Goal: Task Accomplishment & Management: Manage account settings

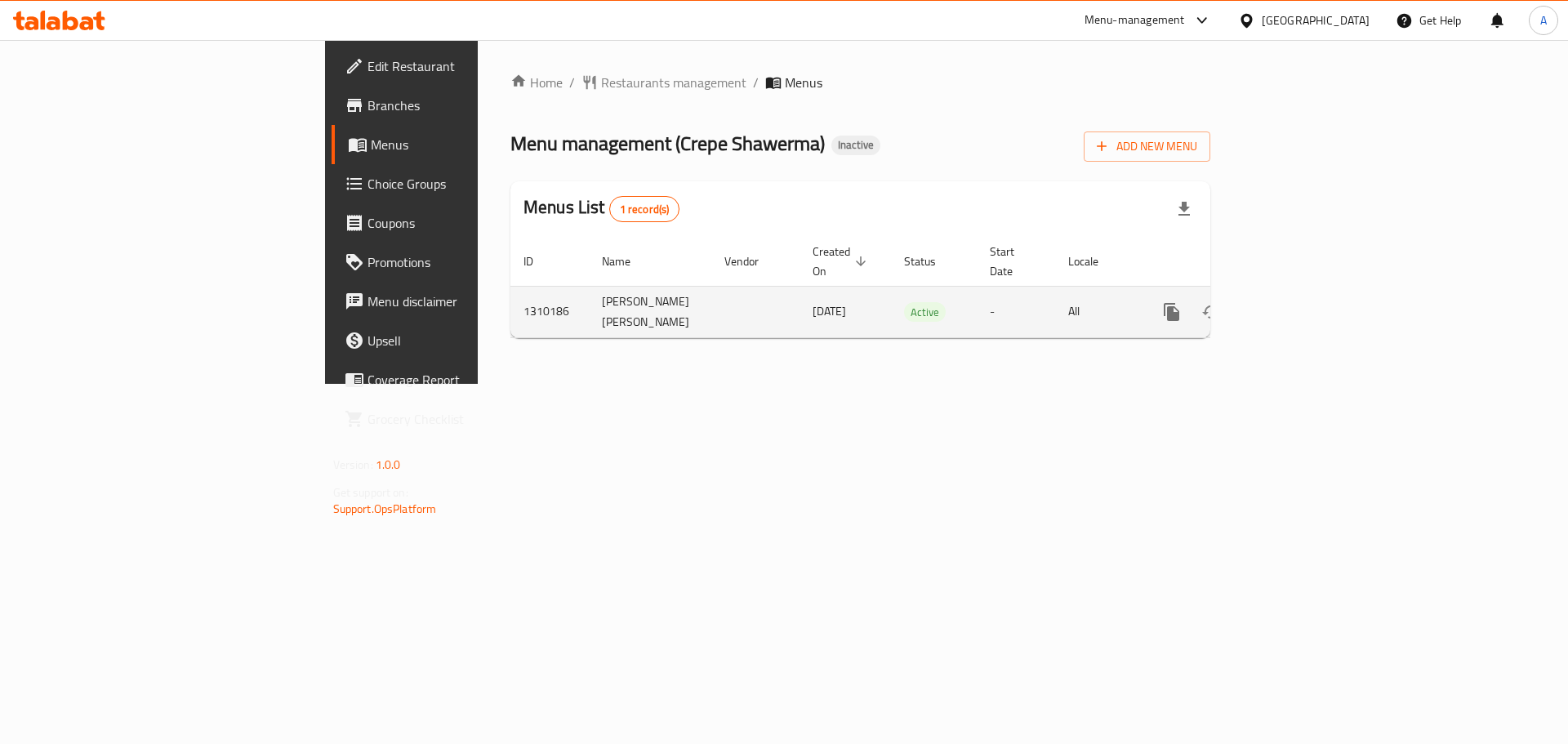
click at [1012, 305] on td "-" at bounding box center [1016, 312] width 78 height 51
click at [1299, 312] on icon "enhanced table" at bounding box center [1290, 312] width 20 height 20
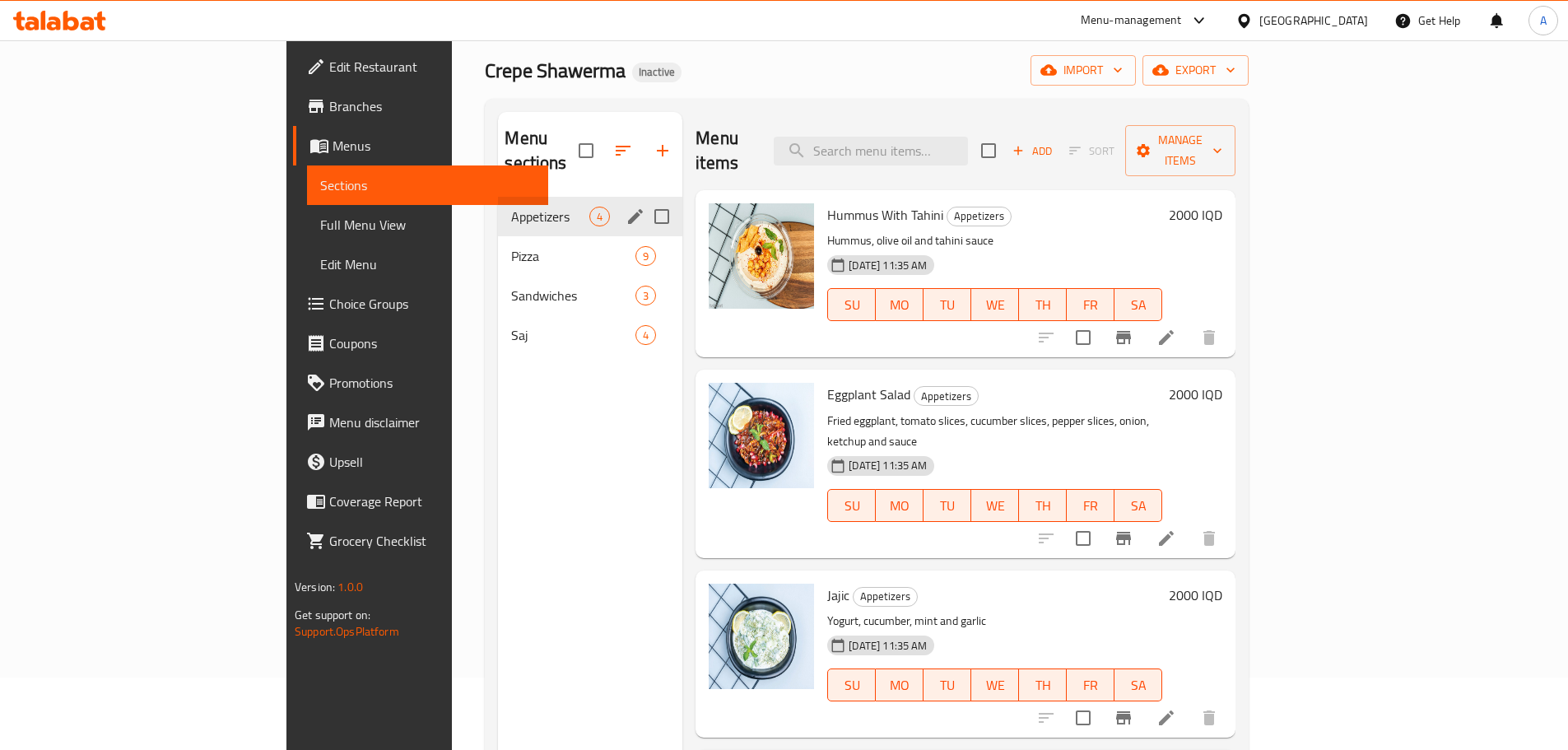
scroll to position [66, 0]
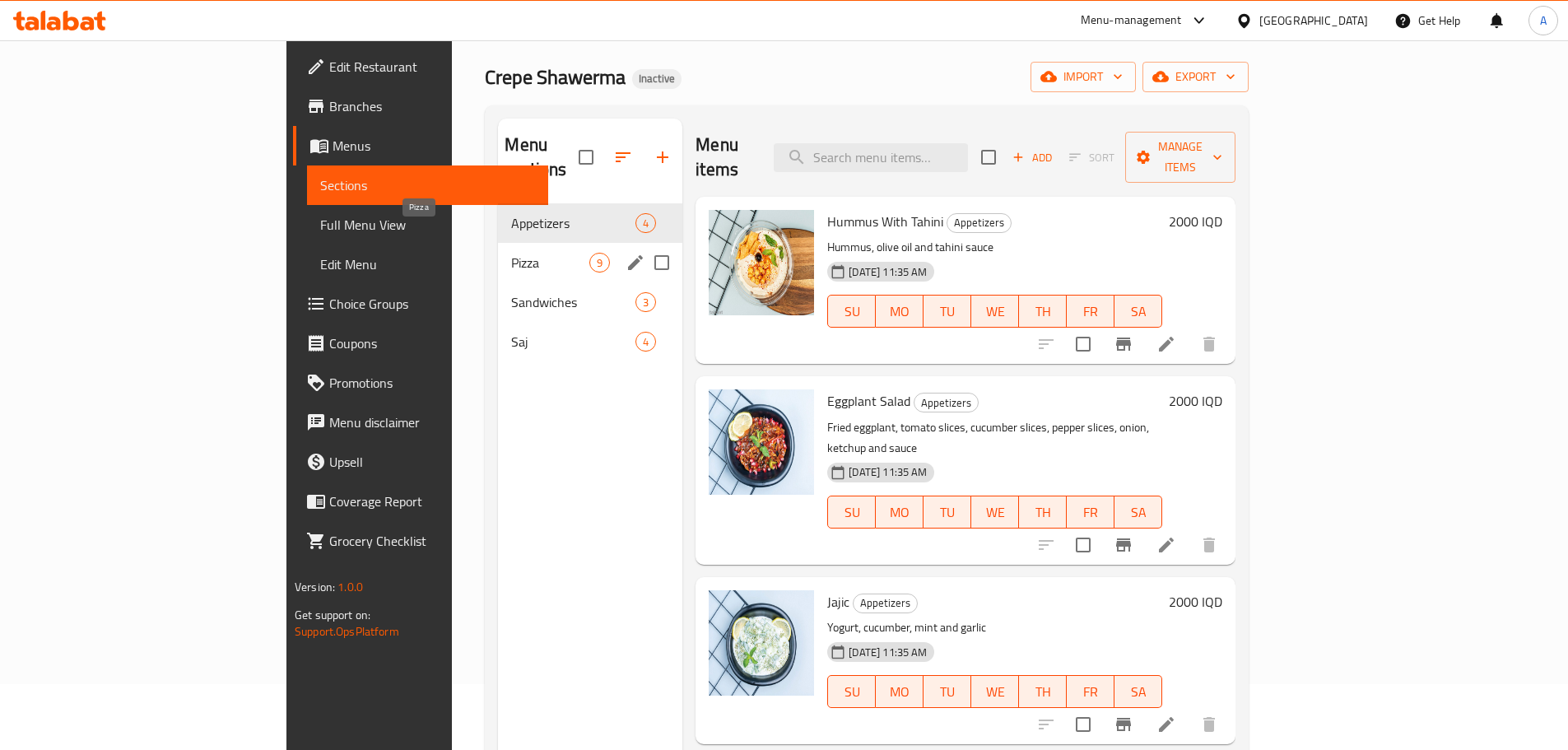
click at [511, 253] on span "Pizza" at bounding box center [550, 262] width 78 height 20
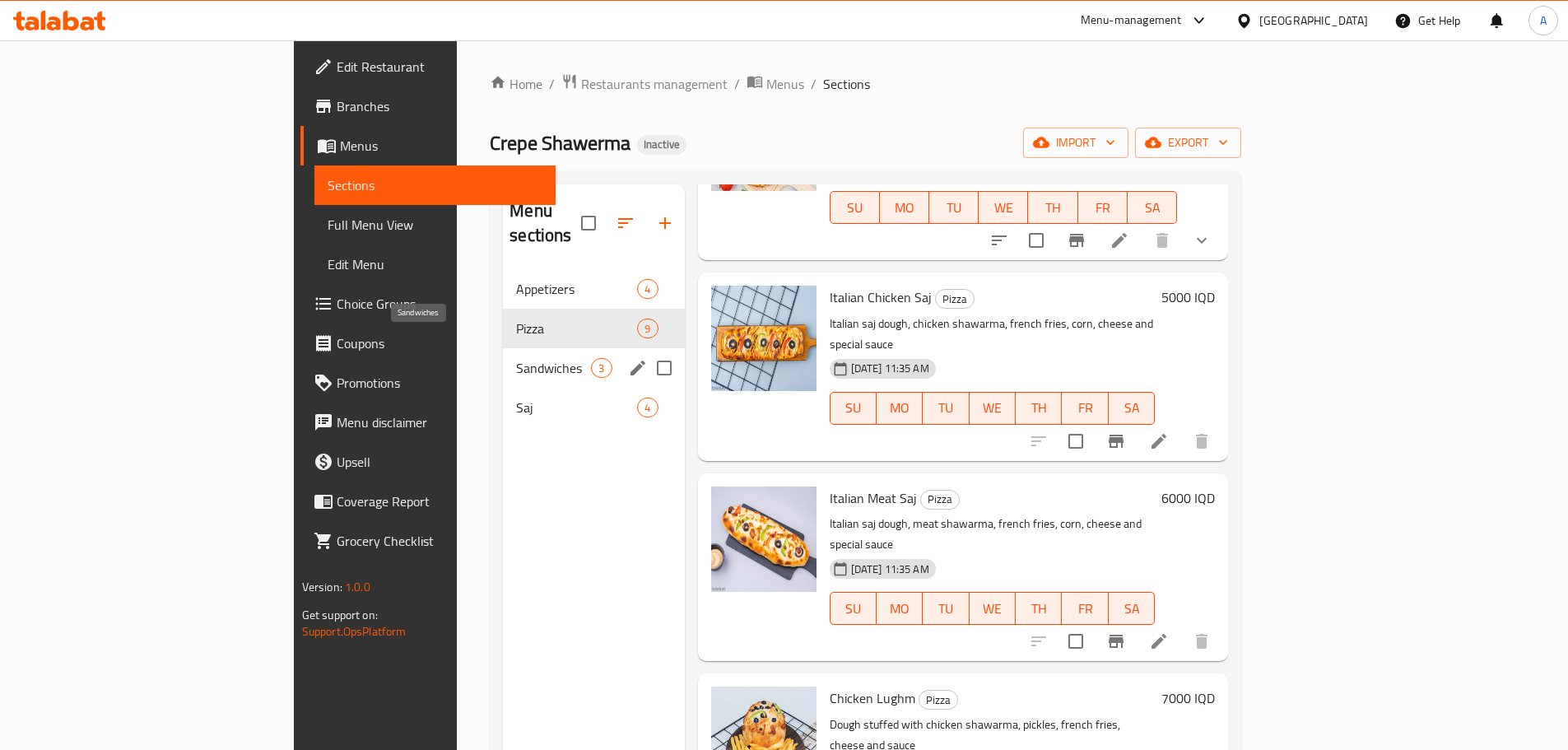
click at [517, 358] on span "Sandwiches" at bounding box center [553, 368] width 75 height 20
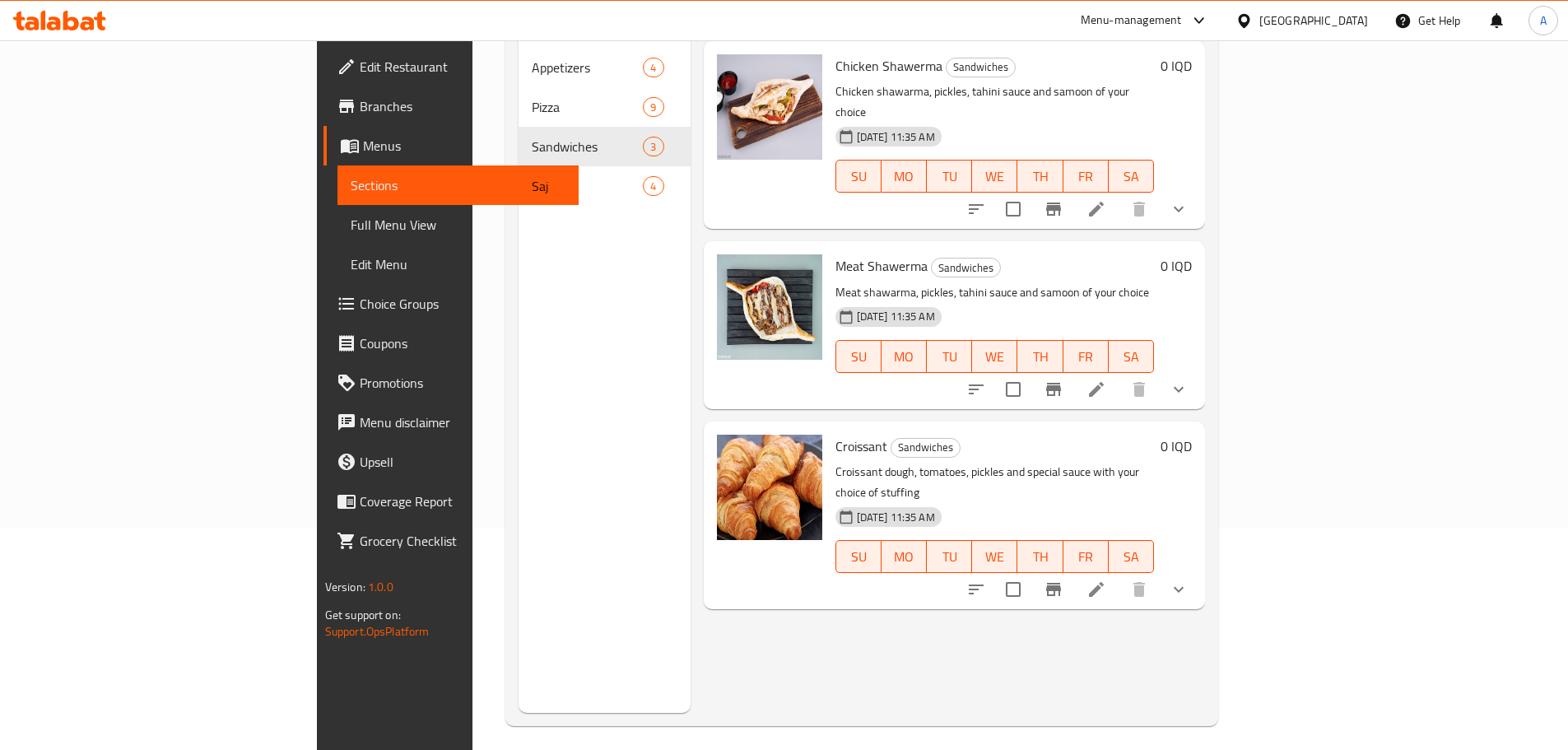
scroll to position [231, 0]
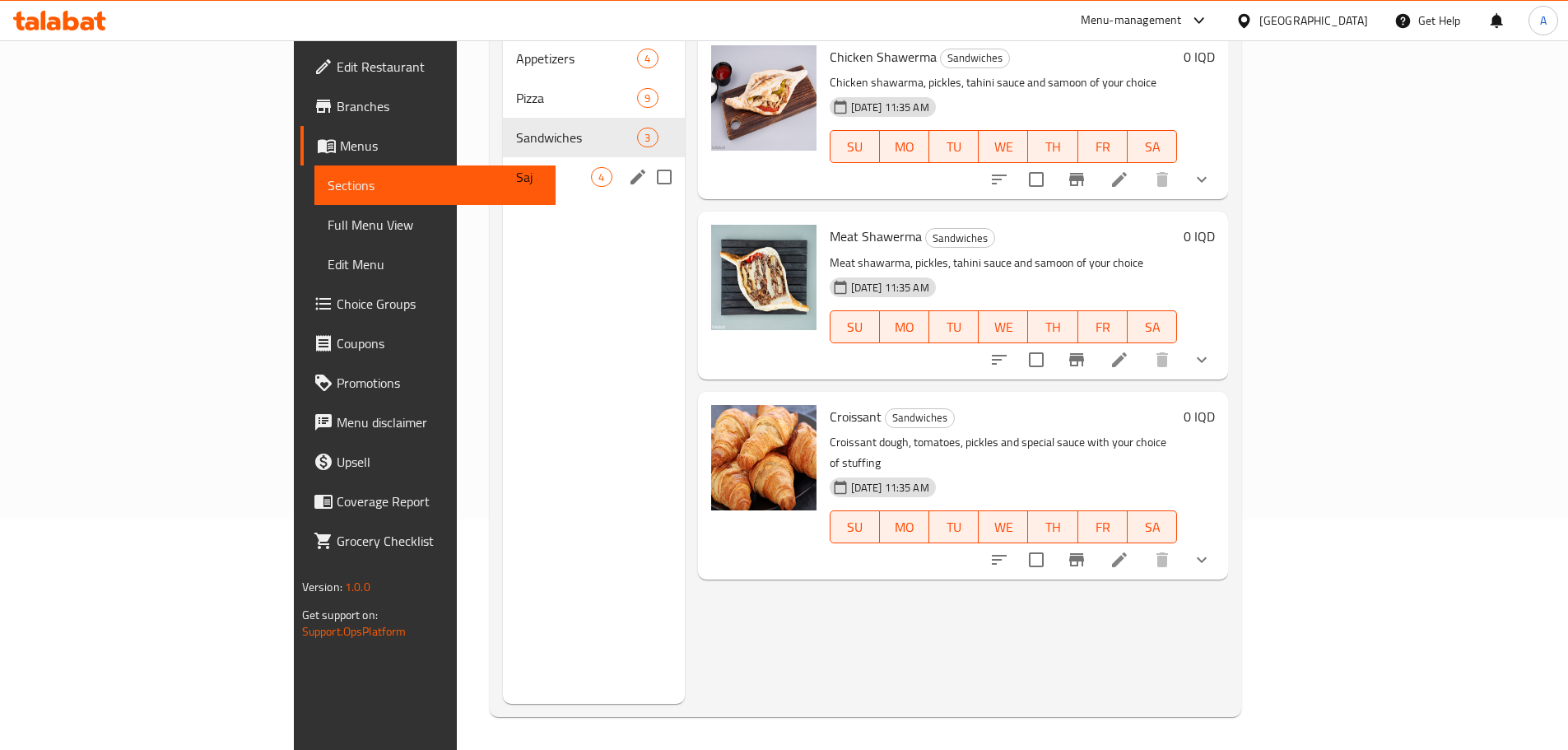
click at [503, 157] on div "Saj 4" at bounding box center [594, 176] width 182 height 39
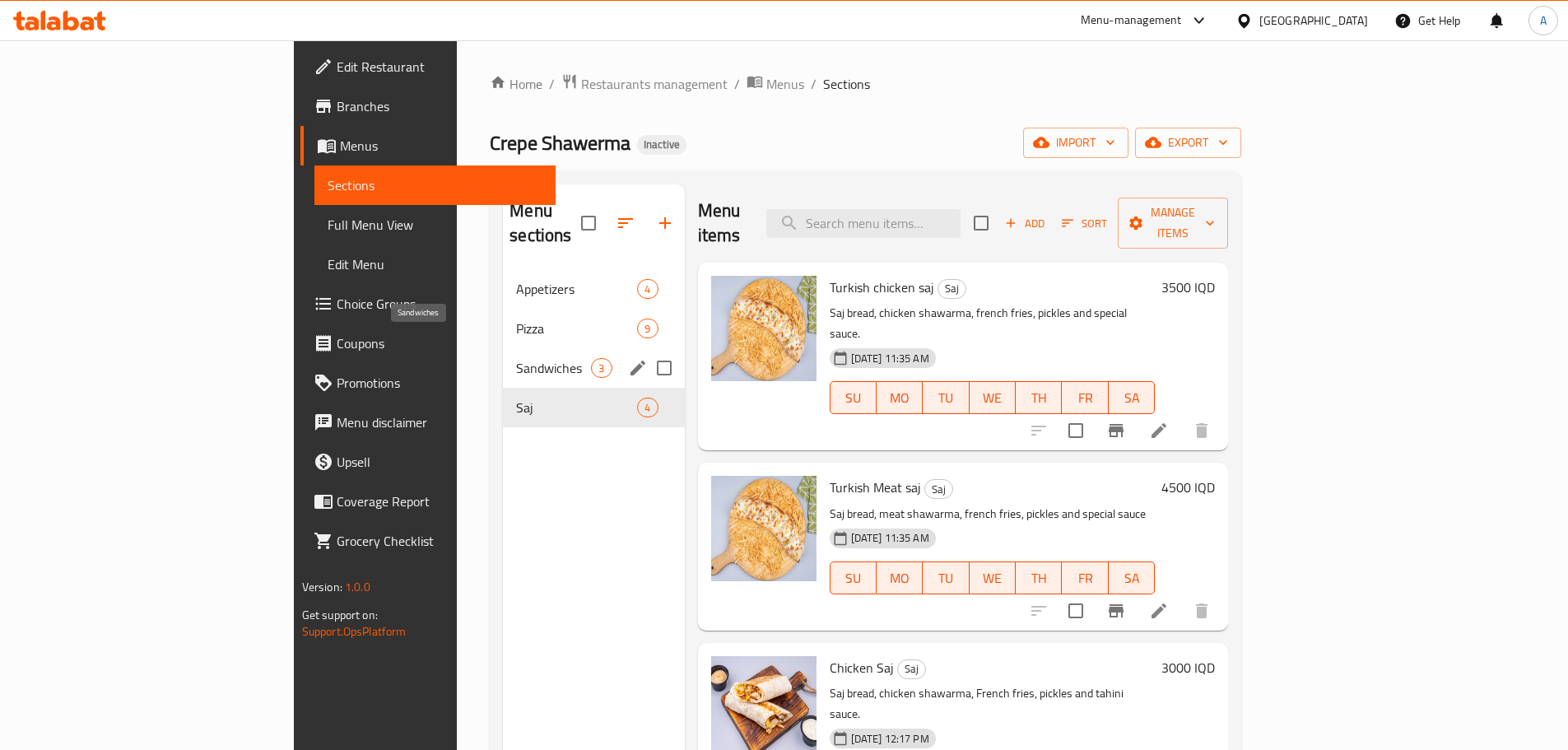
click at [517, 358] on span "Sandwiches" at bounding box center [553, 368] width 75 height 20
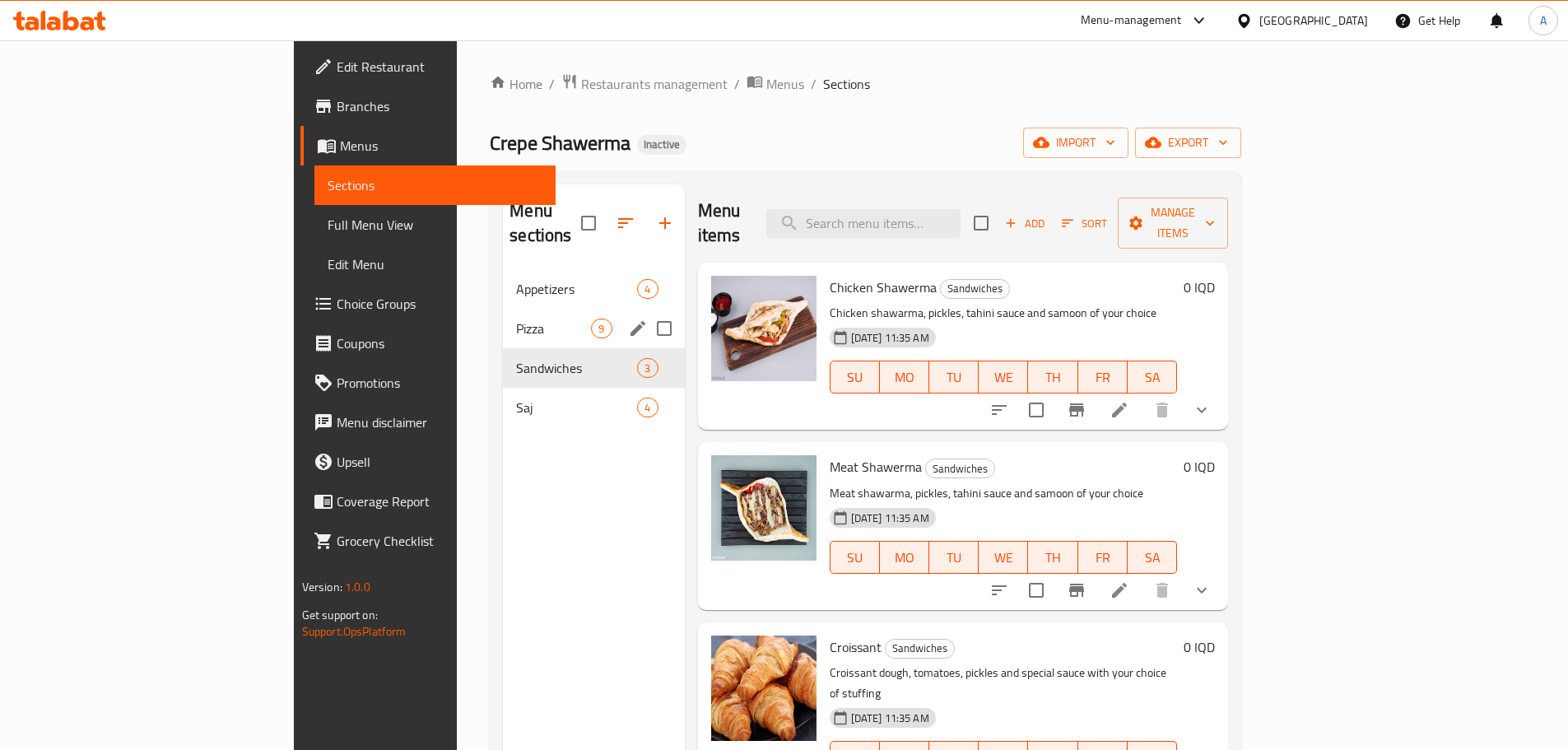
click at [503, 309] on div "Pizza 9" at bounding box center [594, 328] width 182 height 39
